Goal: Task Accomplishment & Management: Manage account settings

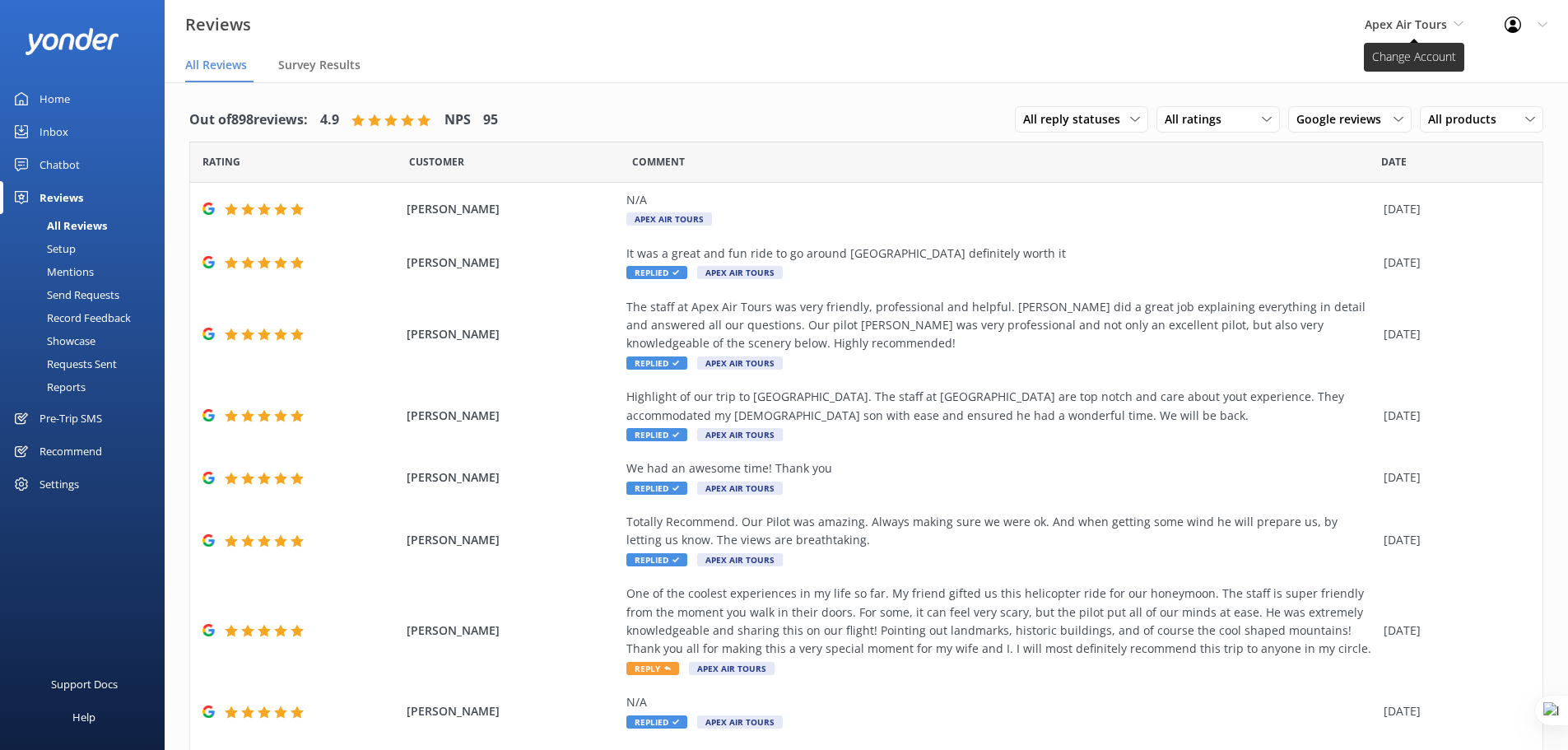
click at [1422, 20] on span "Apex Air Tours" at bounding box center [1405, 24] width 83 height 16
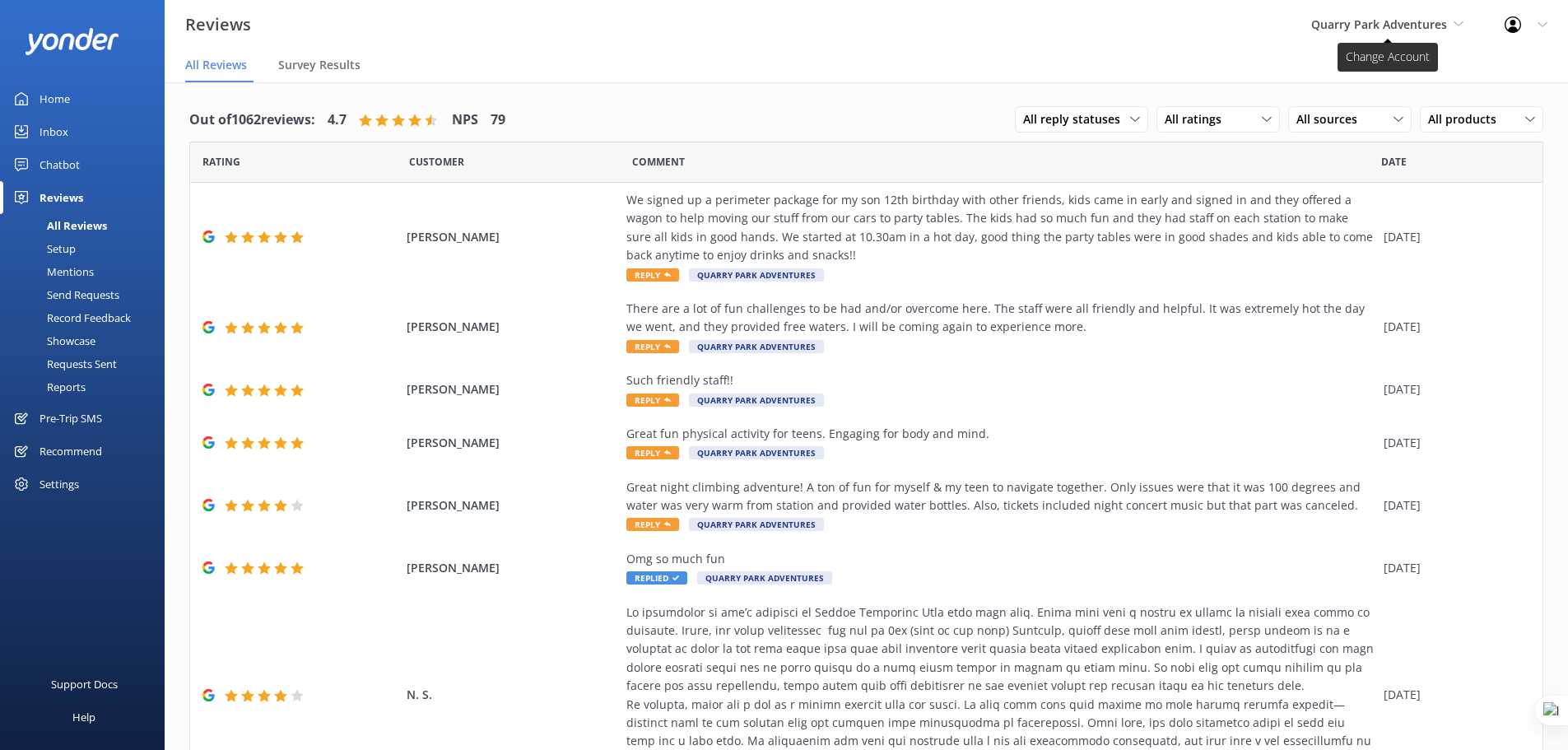
click at [1409, 17] on span "Quarry Park Adventures" at bounding box center [1379, 24] width 136 height 16
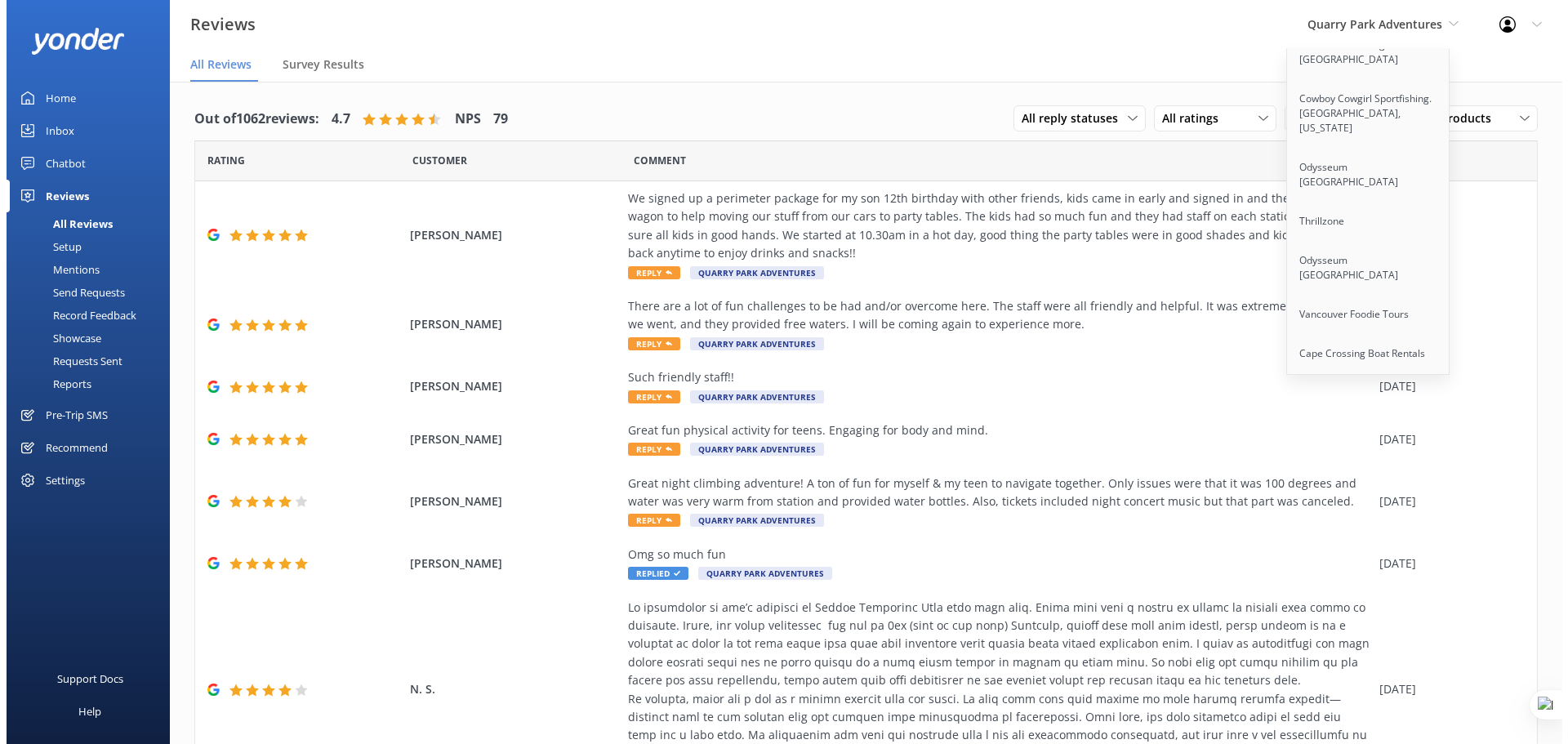
scroll to position [7796, 0]
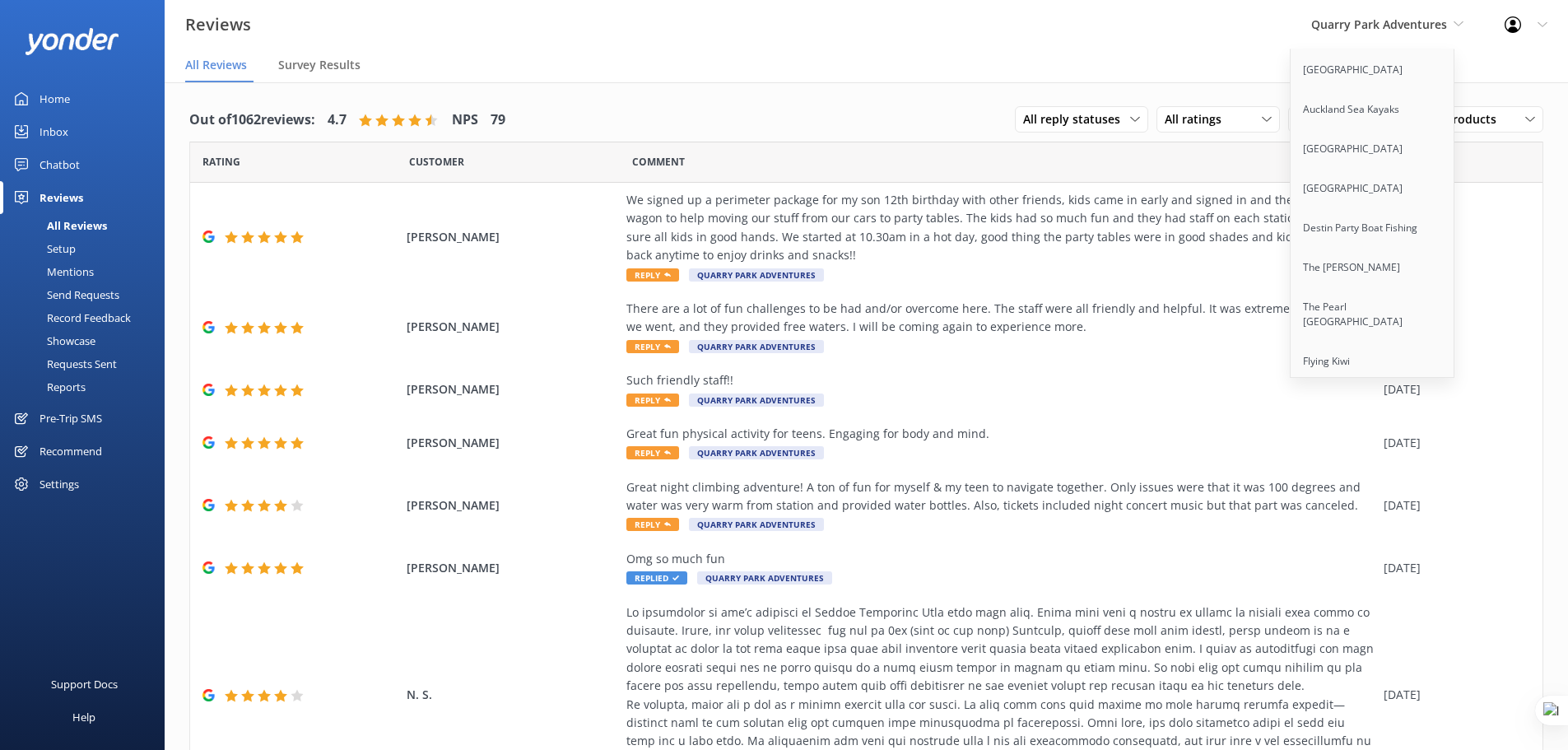
click at [1363, 475] on link "Vancouver Water Adventures" at bounding box center [1372, 494] width 165 height 39
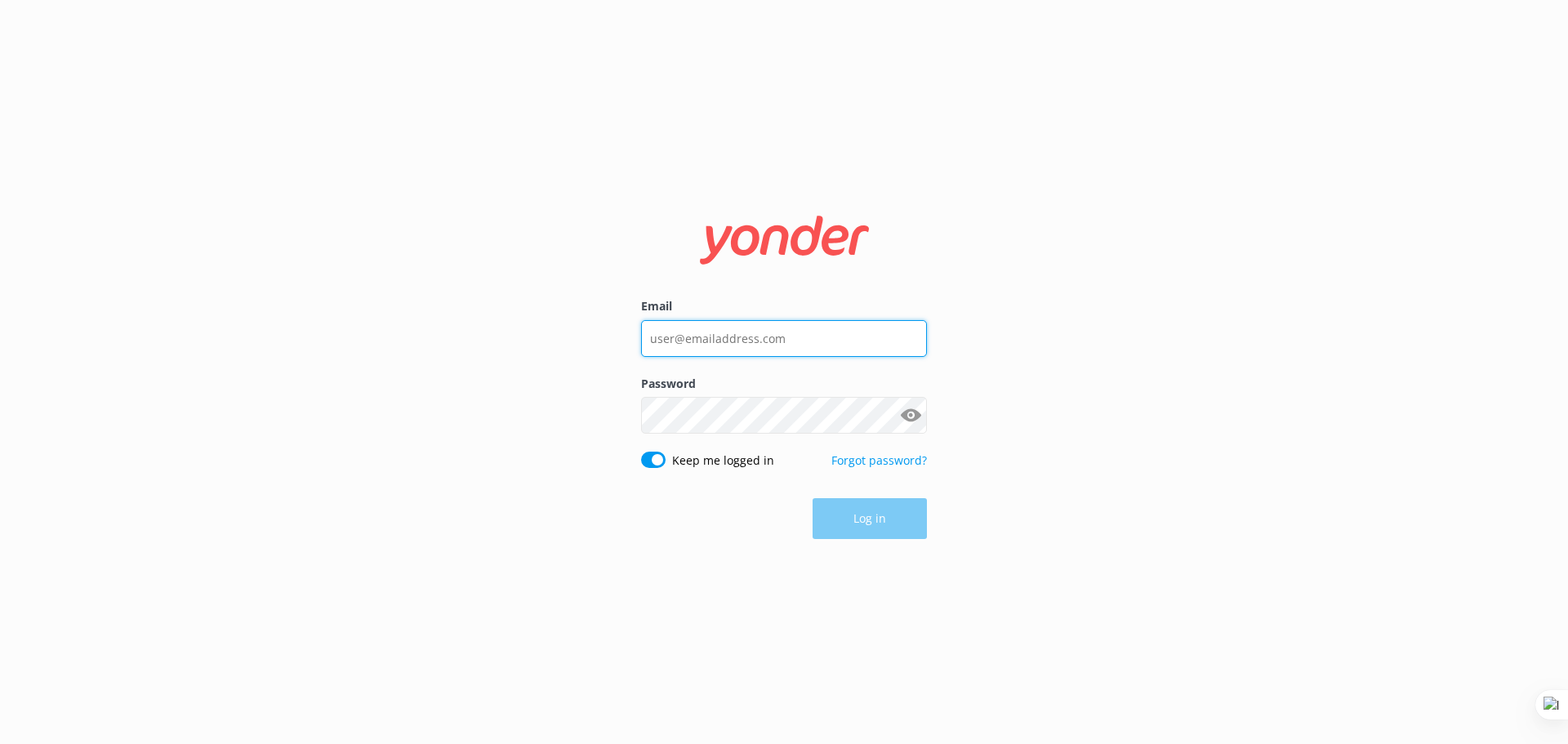
type input "guy@yonderhq.com"
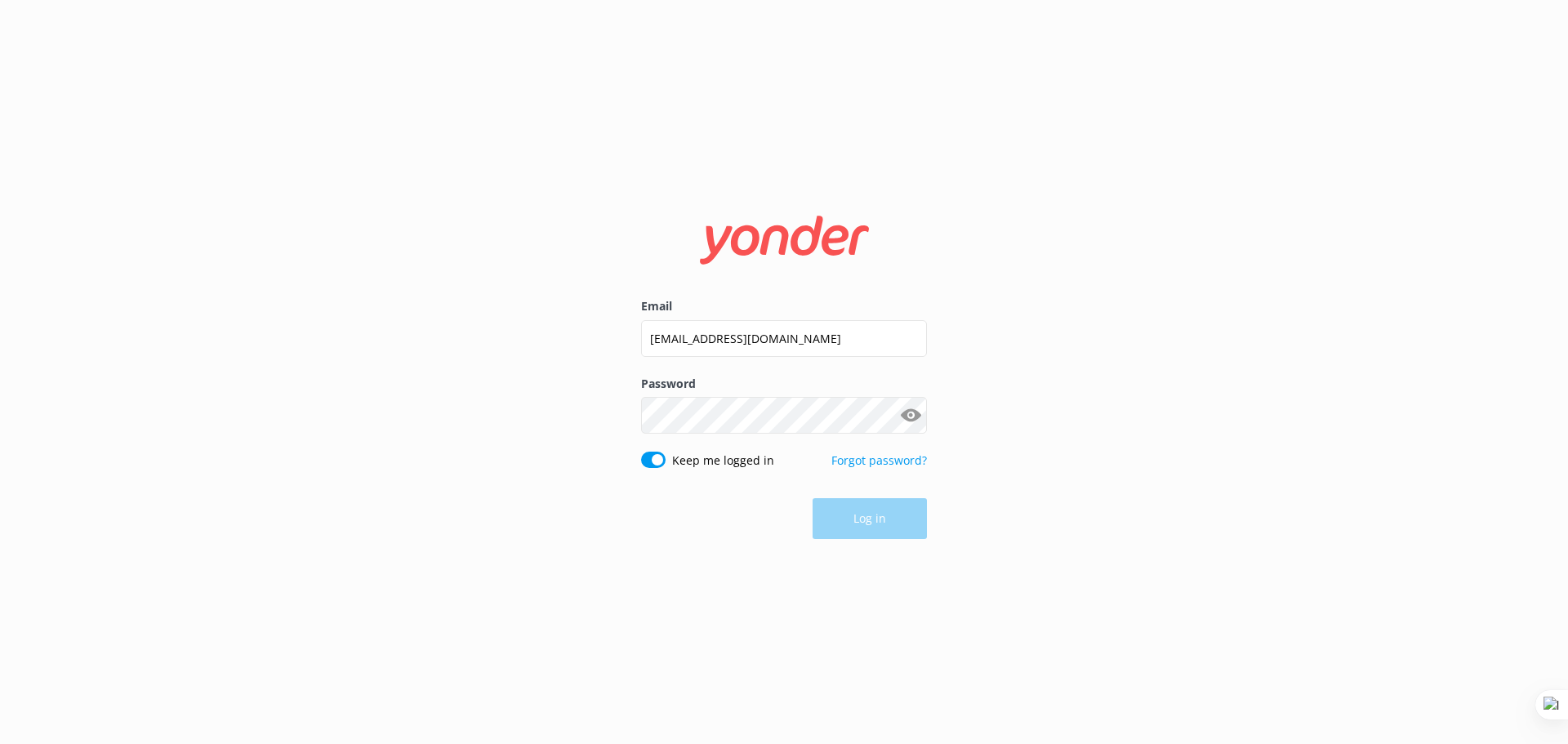
drag, startPoint x: 1040, startPoint y: 460, endPoint x: 904, endPoint y: 516, distance: 147.1
click at [1040, 460] on div "Email guy@yonderhq.com Password Show password Keep me logged in Forgot password…" at bounding box center [784, 372] width 1568 height 744
click at [886, 523] on button "Log in" at bounding box center [869, 519] width 114 height 41
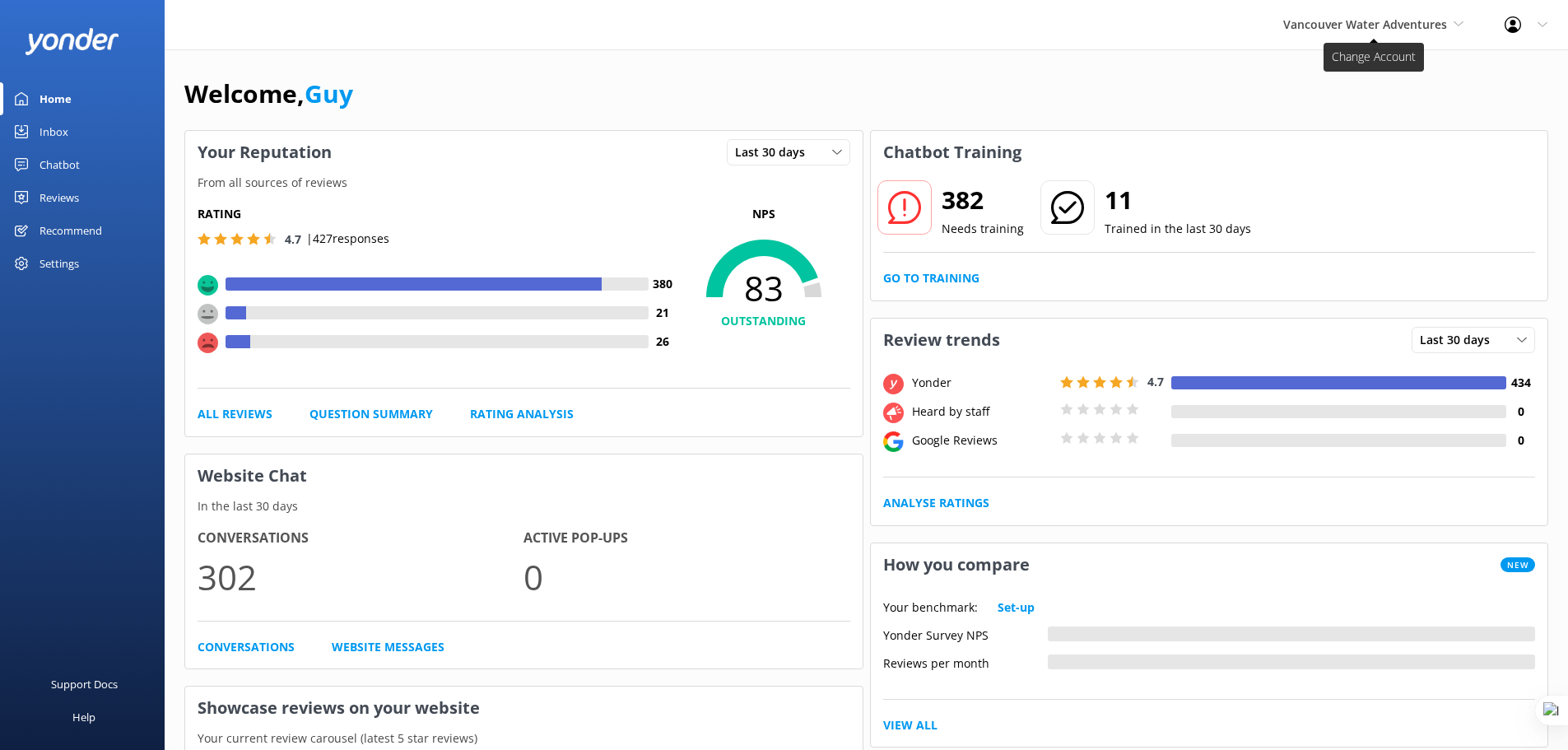
click at [1364, 34] on span "Vancouver Water Adventures" at bounding box center [1373, 24] width 180 height 18
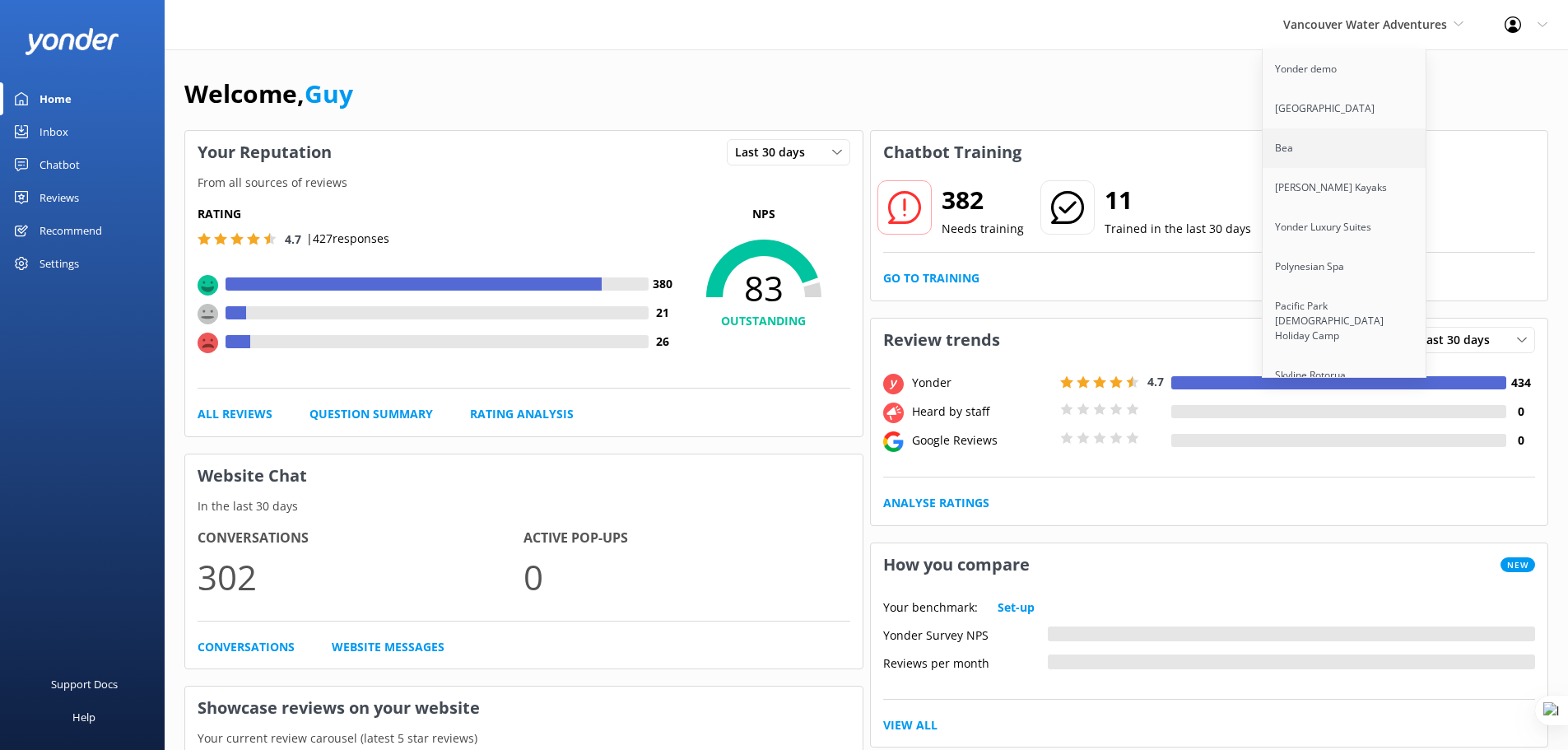
click at [1329, 161] on link "Bea" at bounding box center [1344, 147] width 165 height 39
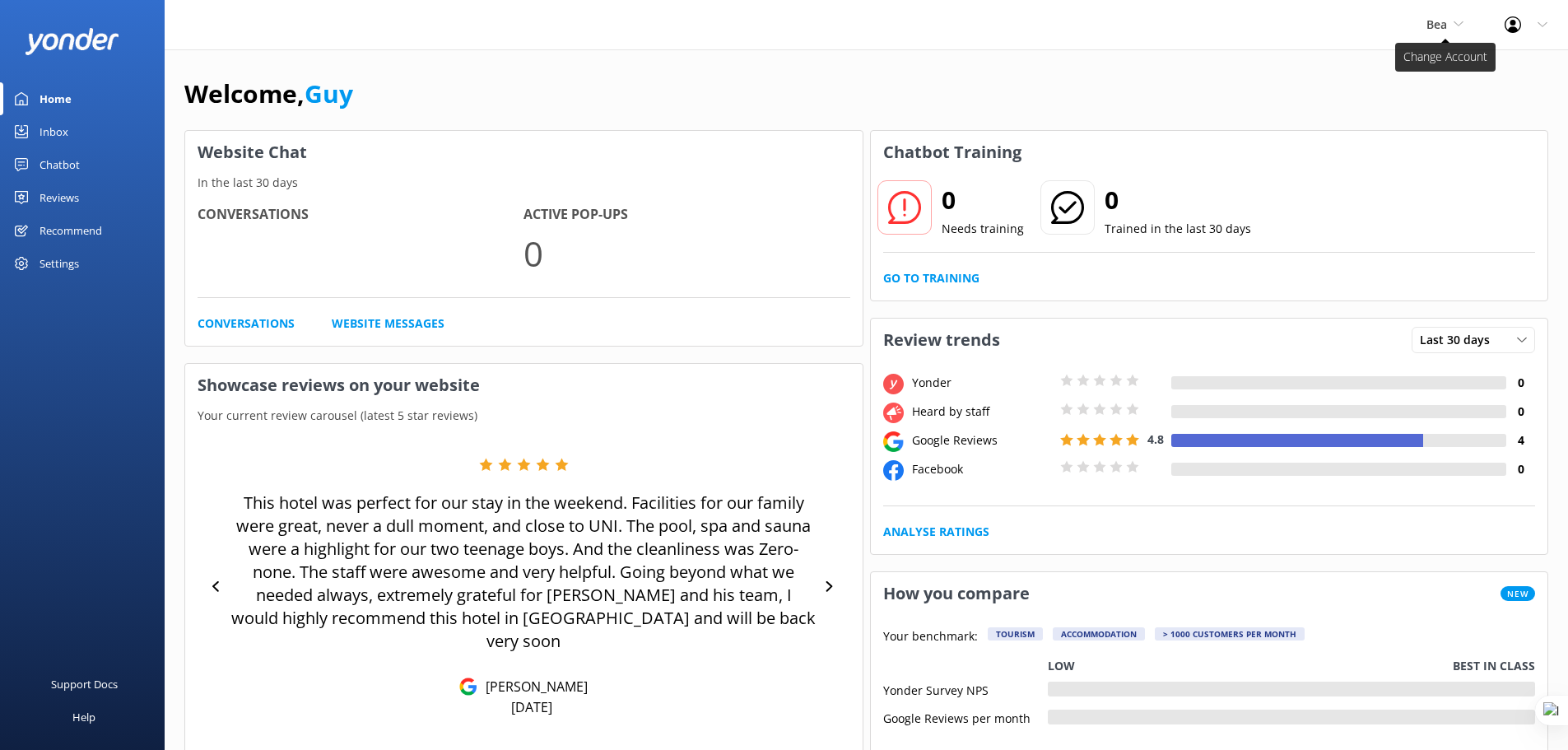
click at [1437, 24] on span "Bea" at bounding box center [1437, 24] width 21 height 16
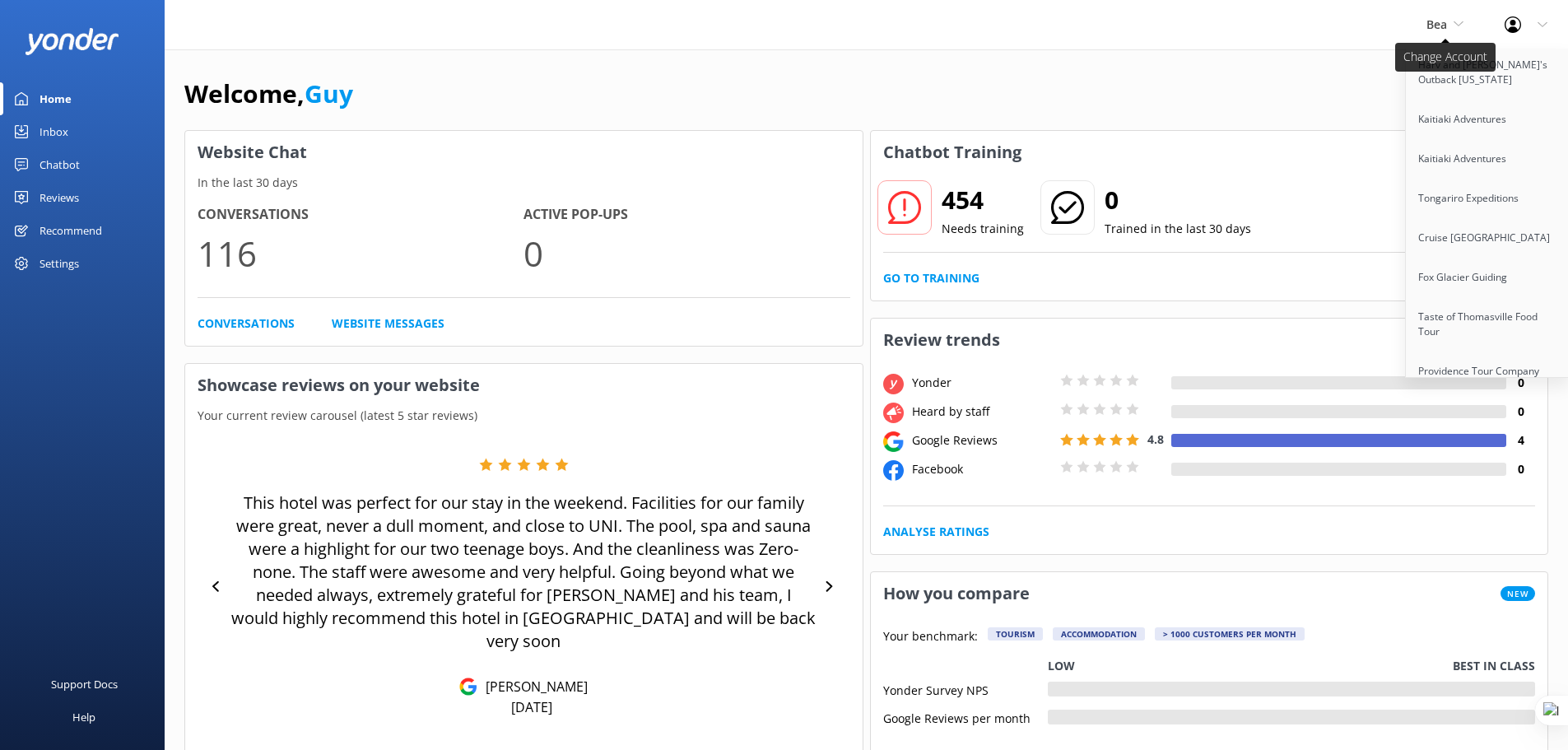
scroll to position [9193, 0]
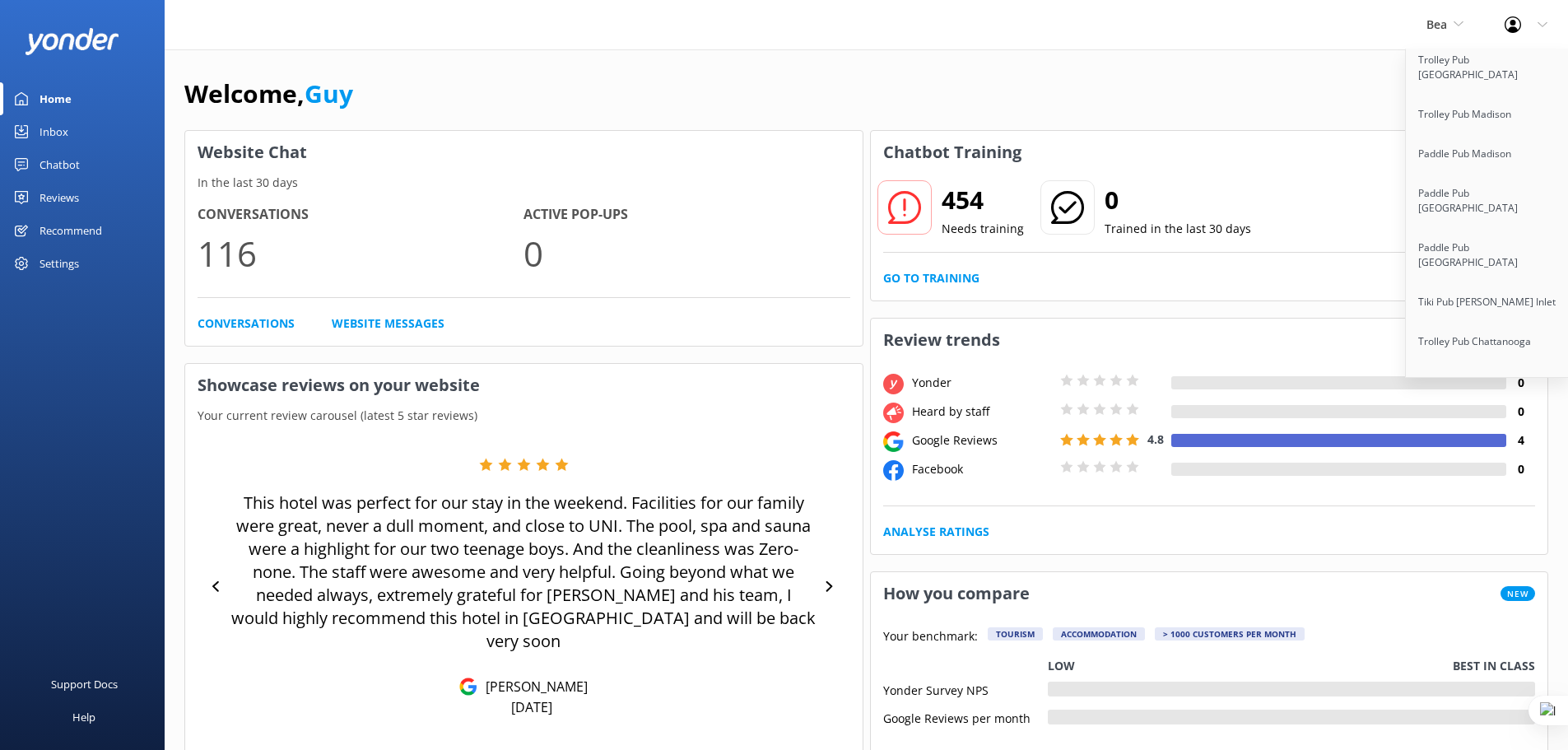
click at [1297, 119] on div "Welcome, Guy" at bounding box center [866, 102] width 1363 height 56
click at [1300, 84] on div "Welcome, Guy" at bounding box center [866, 102] width 1363 height 56
click at [1464, 26] on div "Bea Yonder demo [GEOGRAPHIC_DATA] Bea [PERSON_NAME] Kayaks Yonder Luxury Suites…" at bounding box center [1444, 24] width 78 height 50
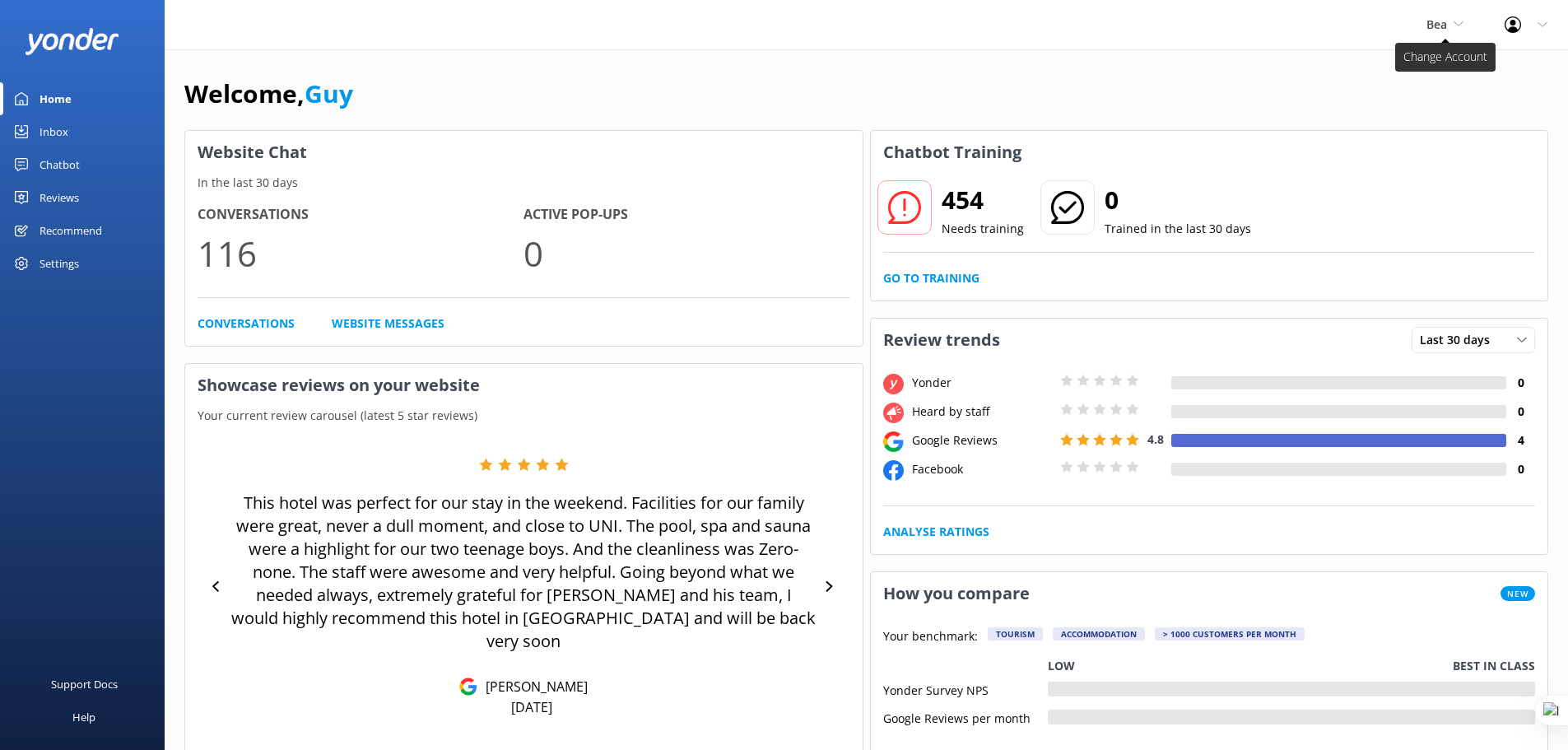
click at [1450, 25] on span "Bea" at bounding box center [1444, 24] width 37 height 18
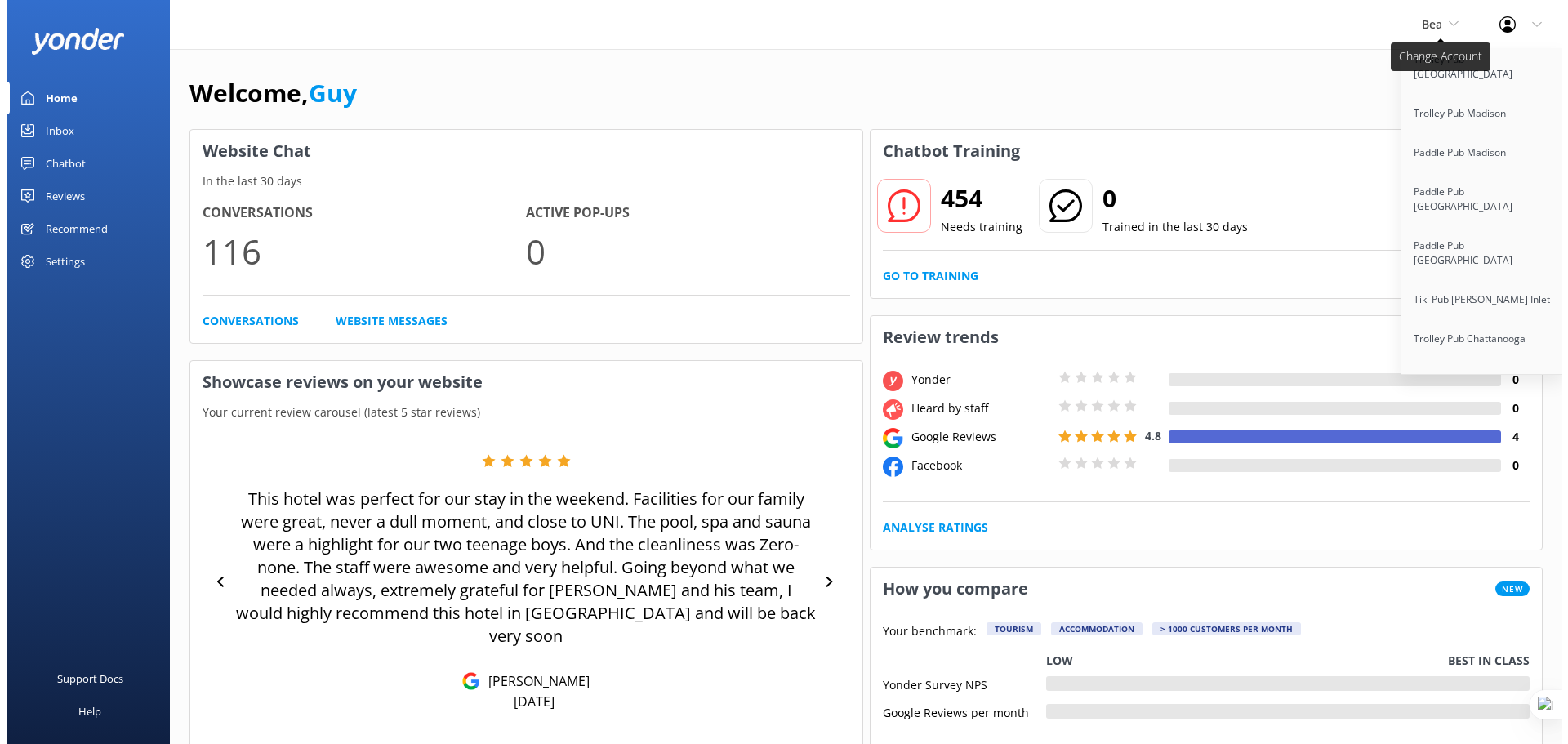
scroll to position [7286, 0]
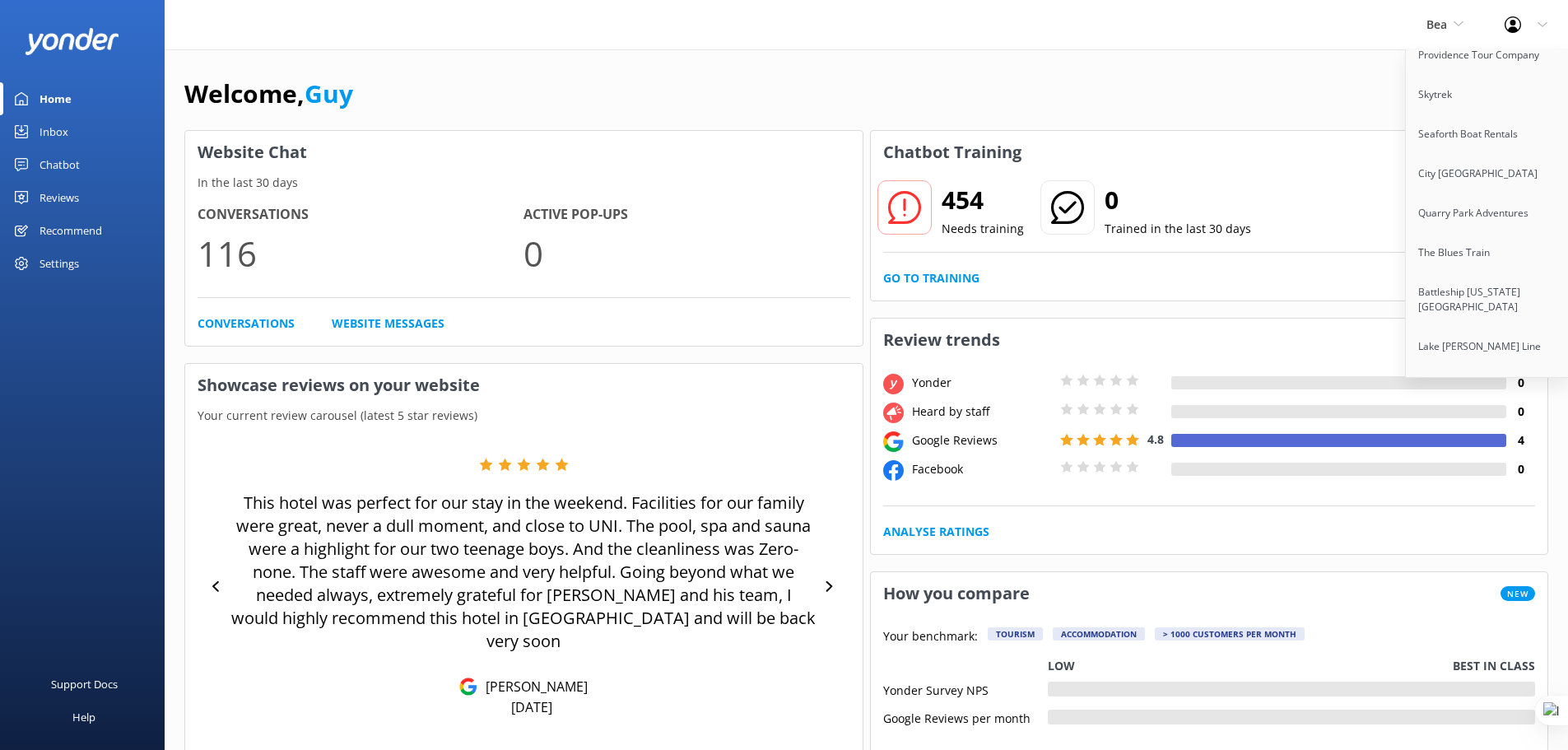
click at [1458, 445] on link "Extranomical Tours" at bounding box center [1487, 464] width 165 height 39
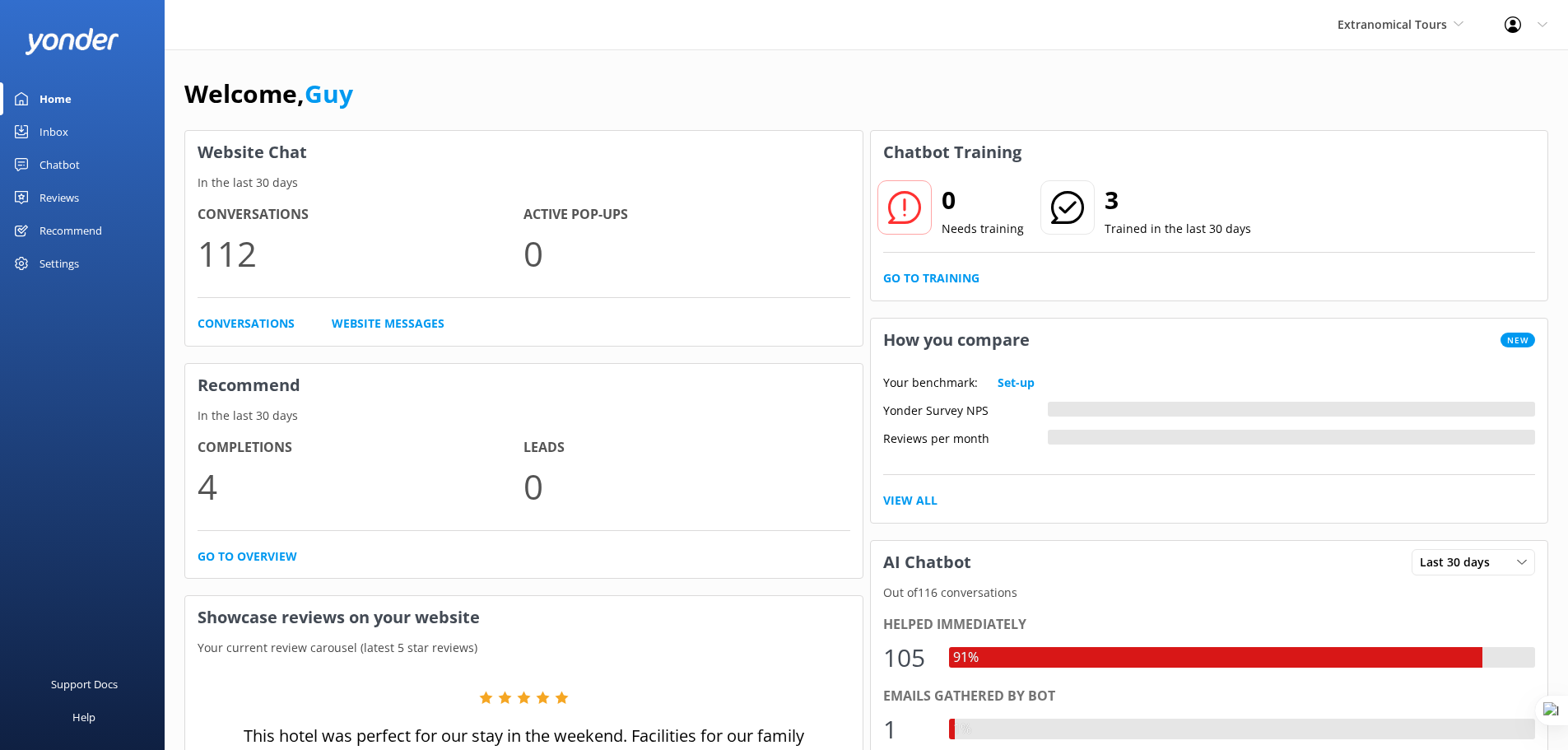
click at [62, 158] on div "Chatbot" at bounding box center [59, 165] width 40 height 33
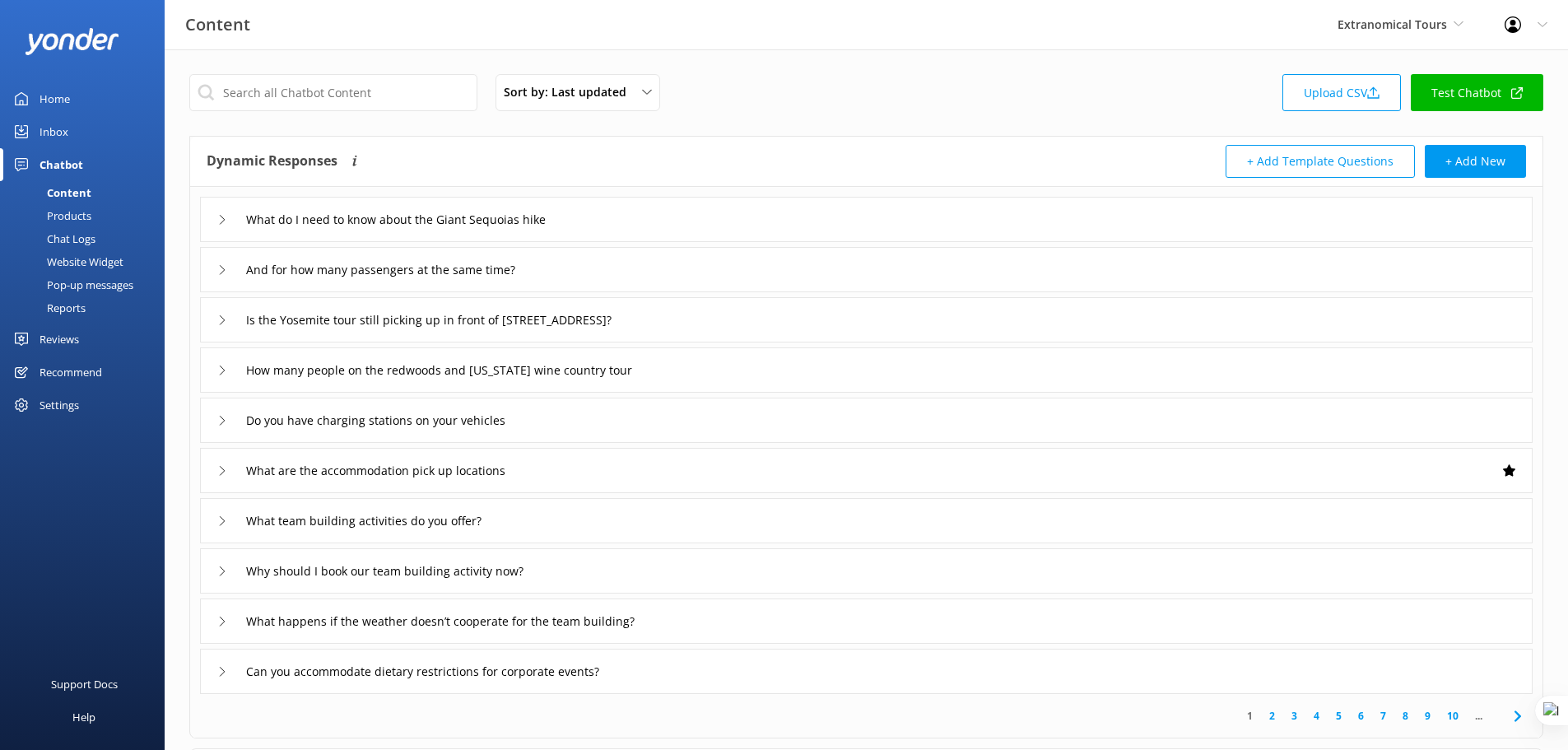
click at [85, 286] on div "Pop-up messages" at bounding box center [71, 285] width 124 height 23
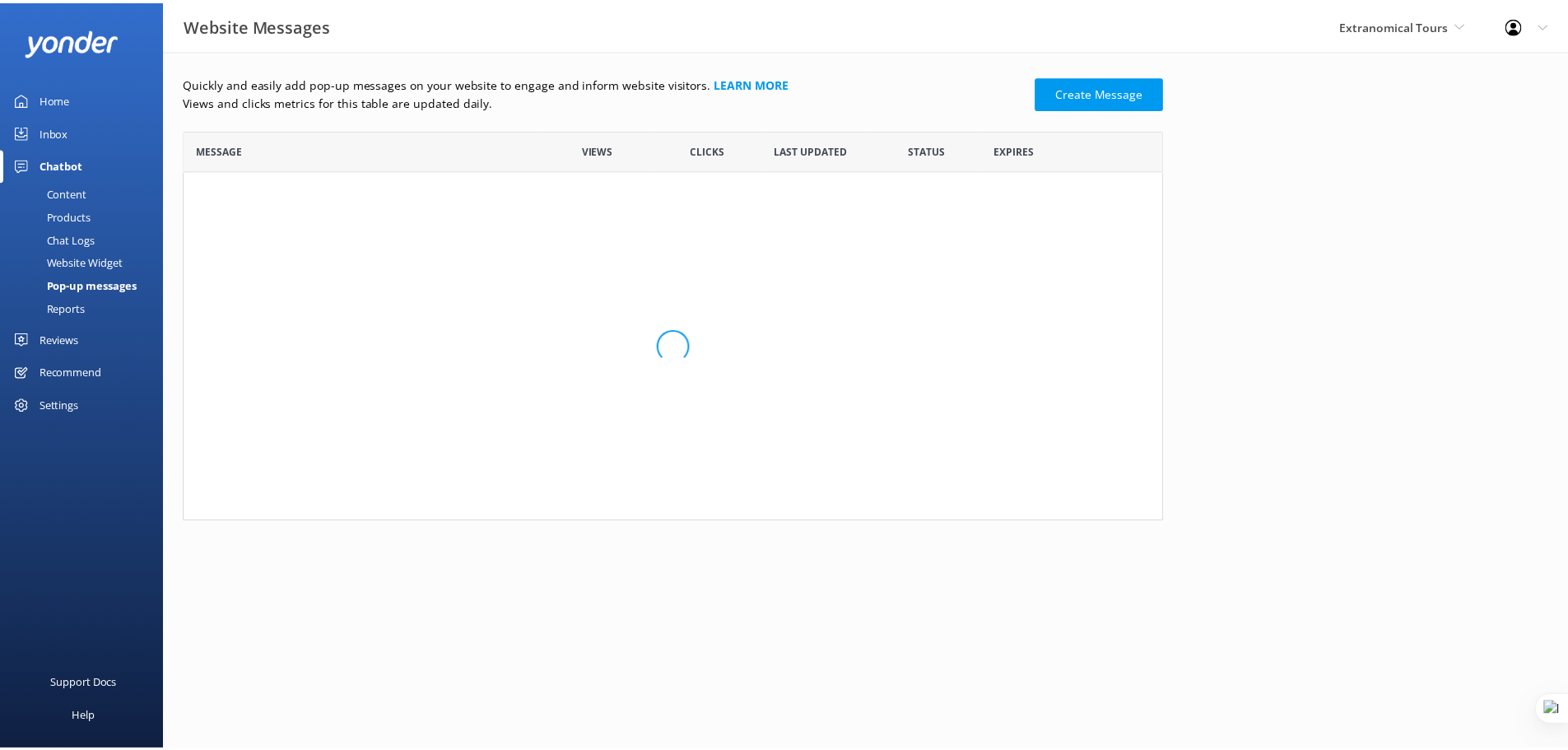
scroll to position [99, 975]
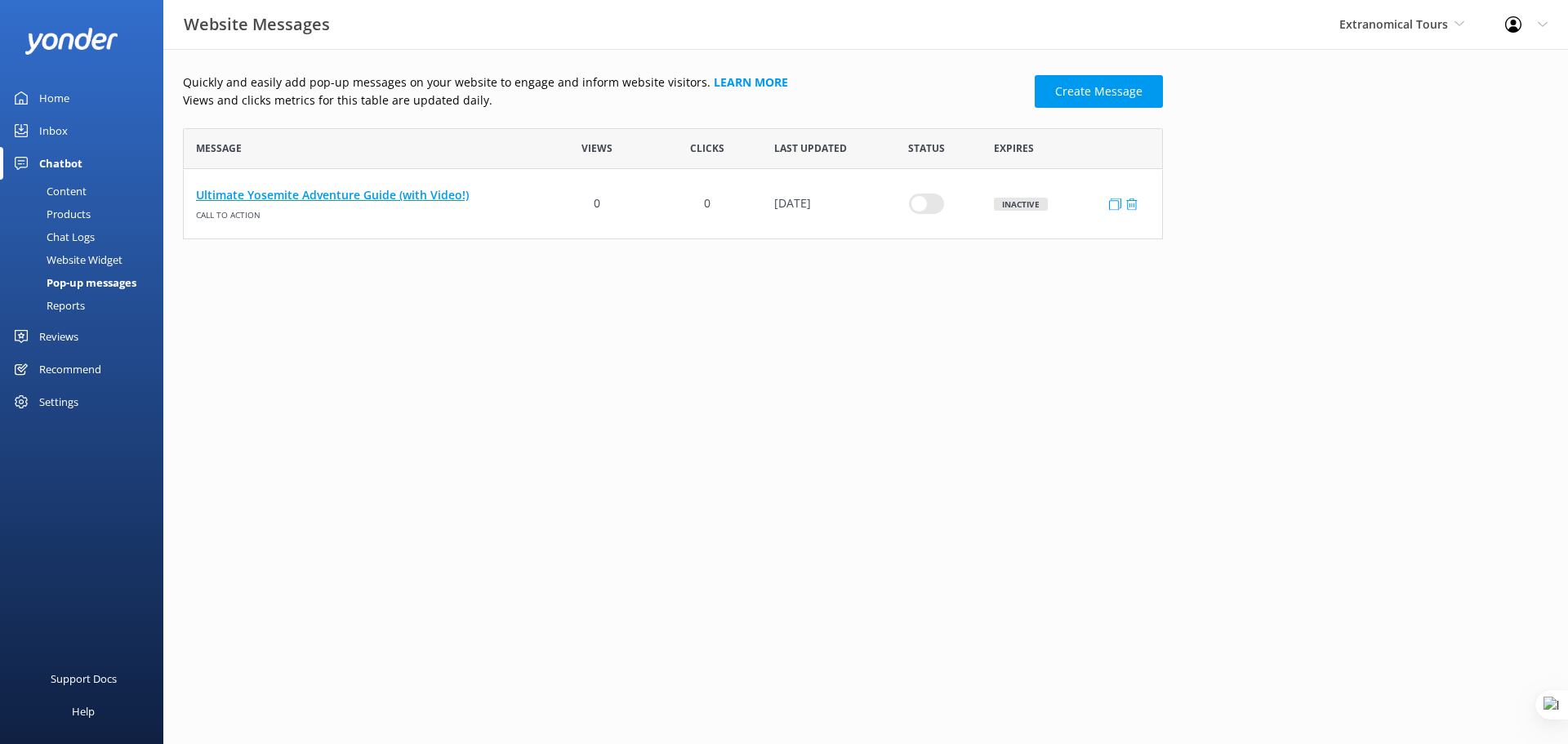
click at [333, 189] on link "Ultimate Yosemite Adventure Guide (with Video!)" at bounding box center [363, 195] width 334 height 18
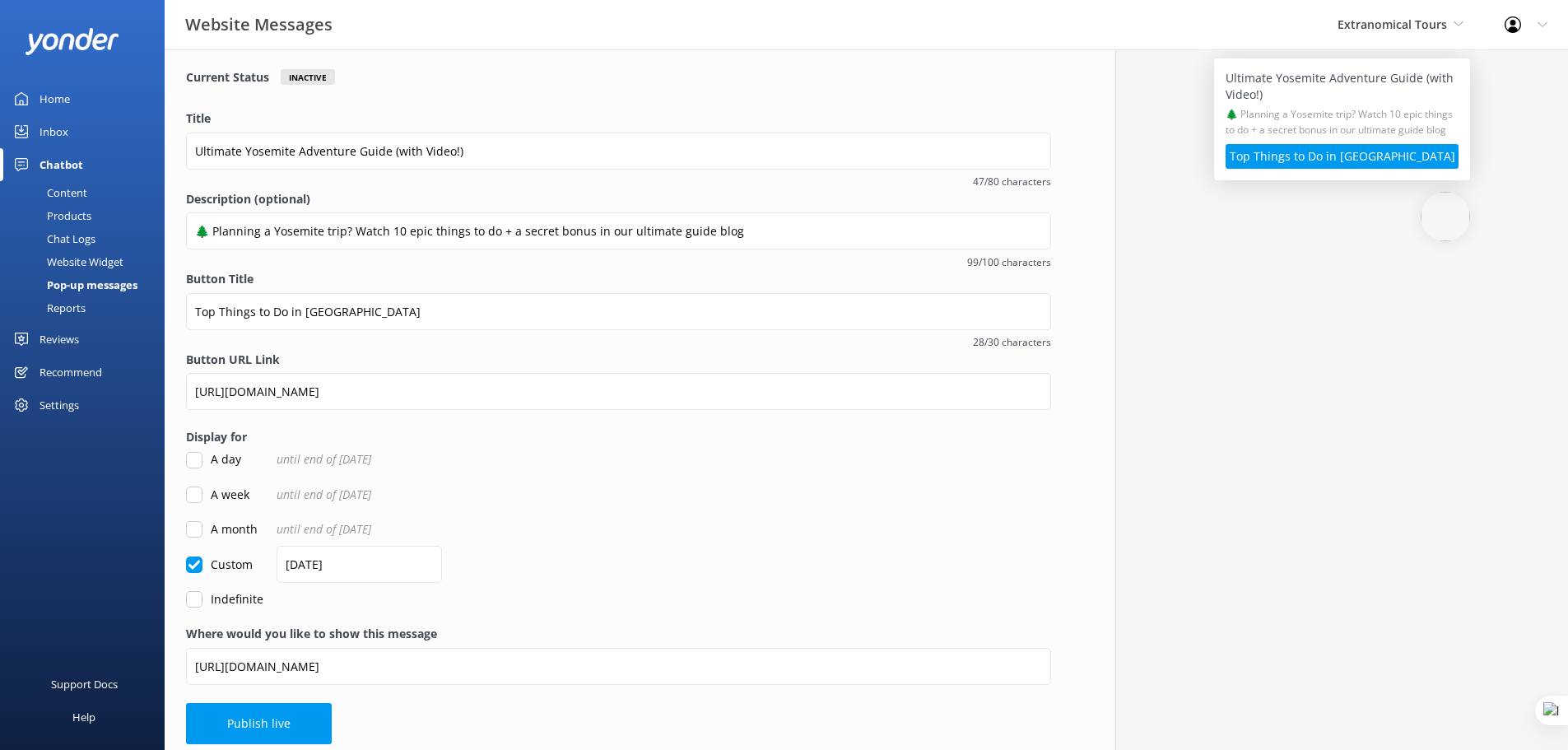
scroll to position [97, 0]
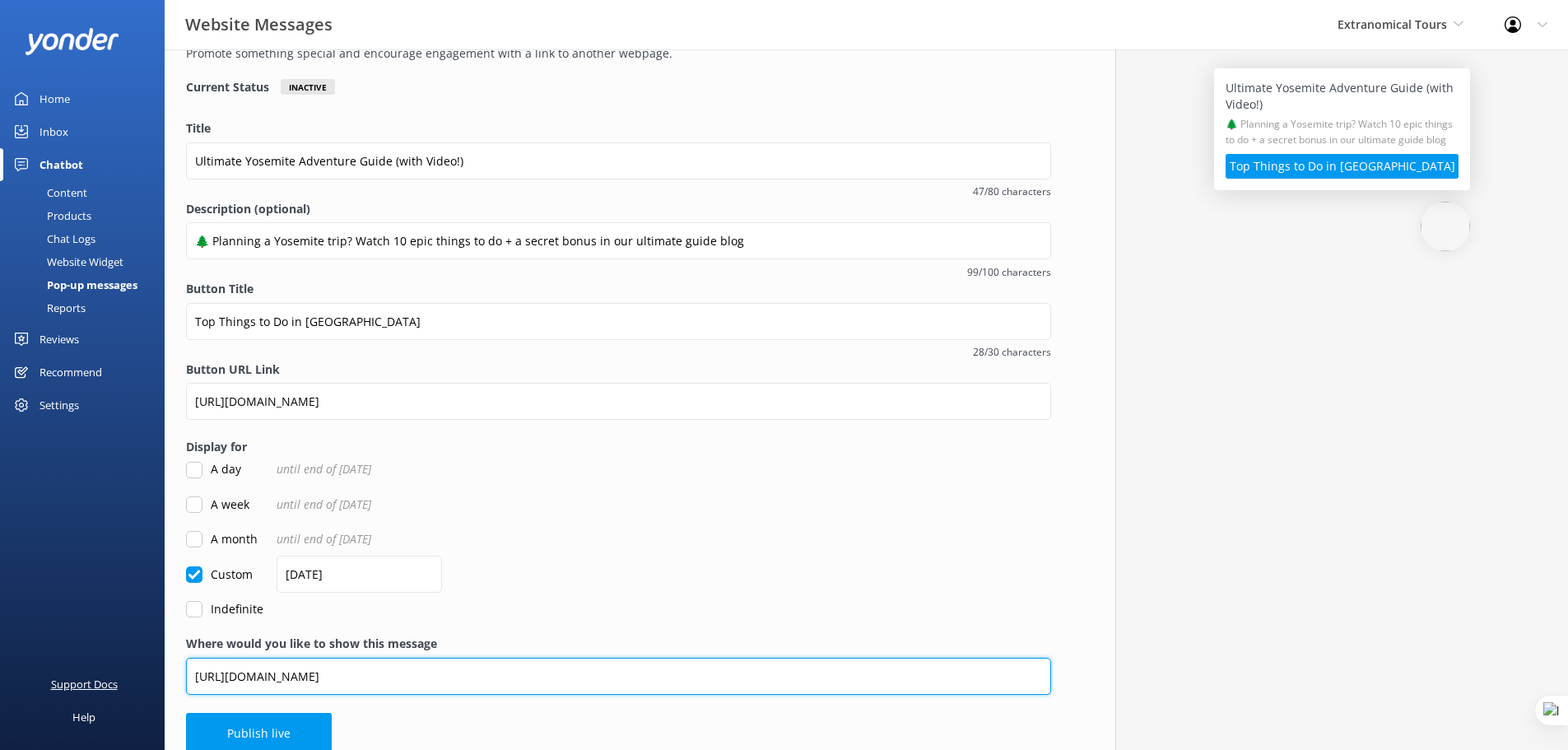
drag, startPoint x: 623, startPoint y: 679, endPoint x: 83, endPoint y: 673, distance: 540.0
click at [83, 673] on div "Website Messages Extranomical Tours Yonder demo [GEOGRAPHIC_DATA] Bea [PERSON_N…" at bounding box center [784, 361] width 1568 height 818
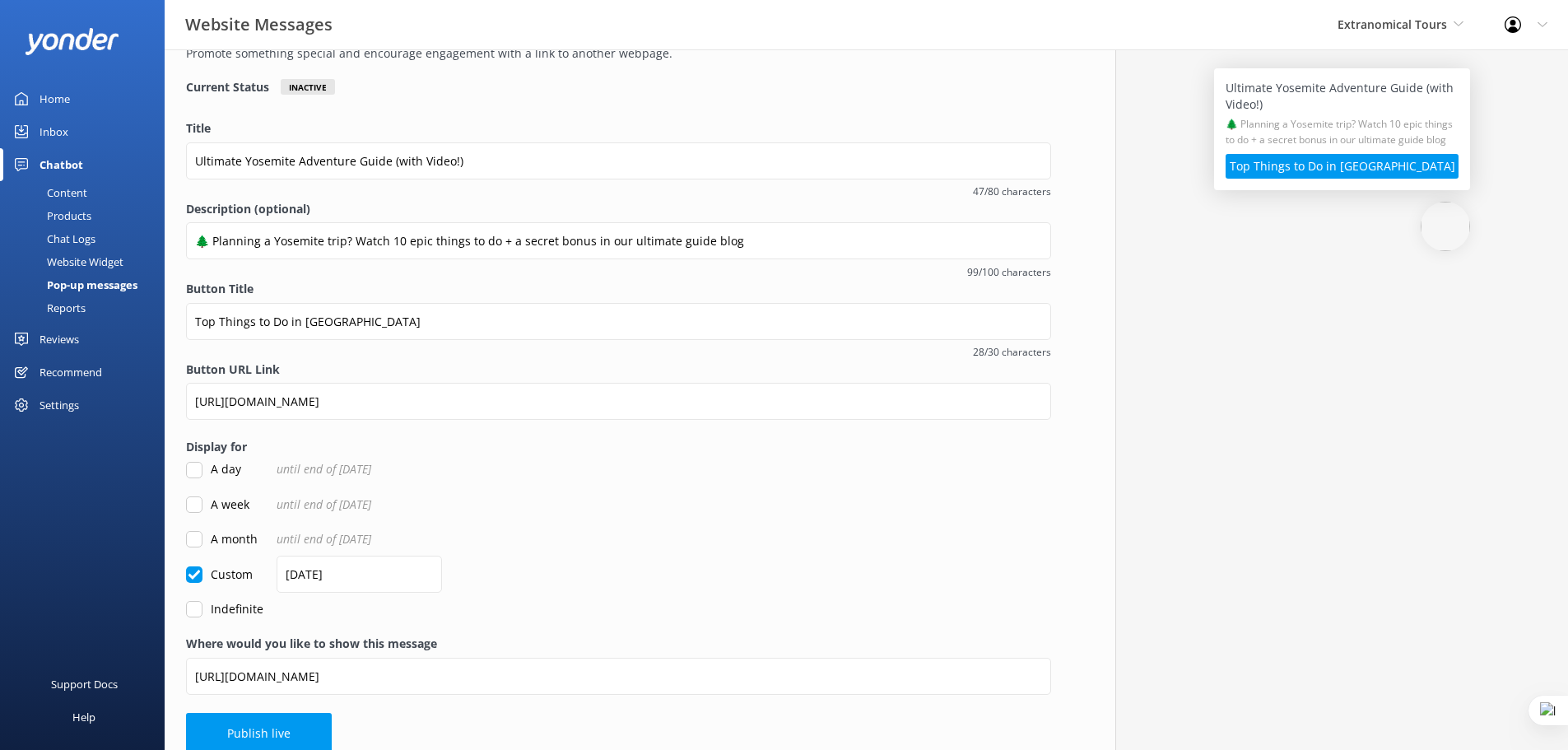
click at [105, 286] on div "Pop-up messages" at bounding box center [73, 285] width 128 height 23
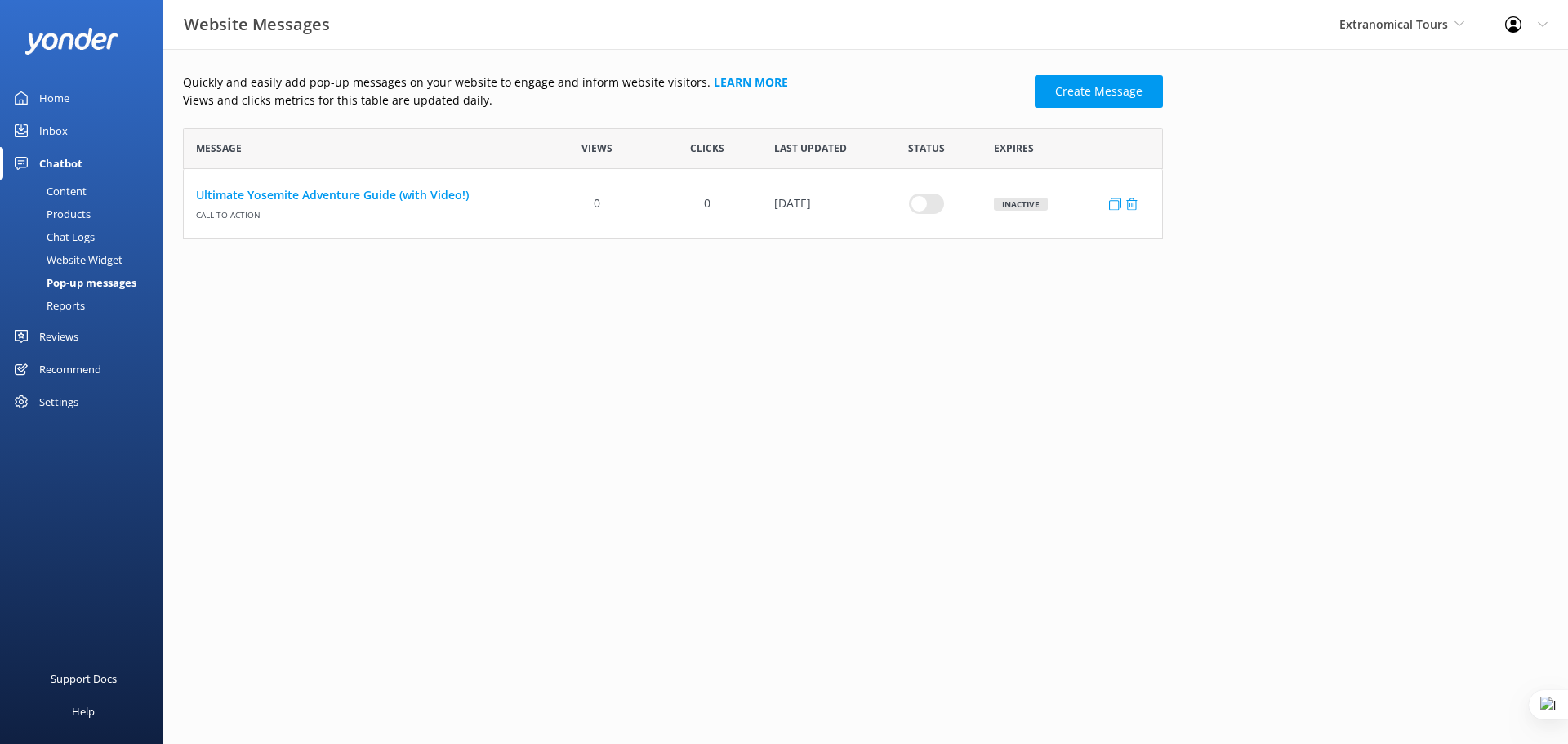
scroll to position [99, 968]
click at [924, 203] on input "row" at bounding box center [926, 204] width 35 height 21
checkbox input "true"
